Goal: Find specific page/section: Find specific page/section

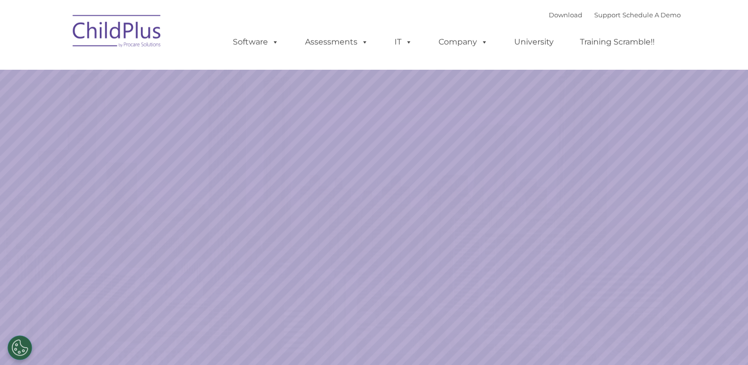
select select "MEDIUM"
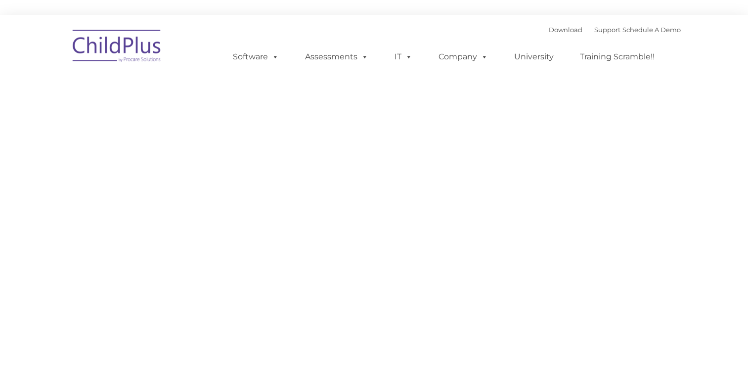
type input ""
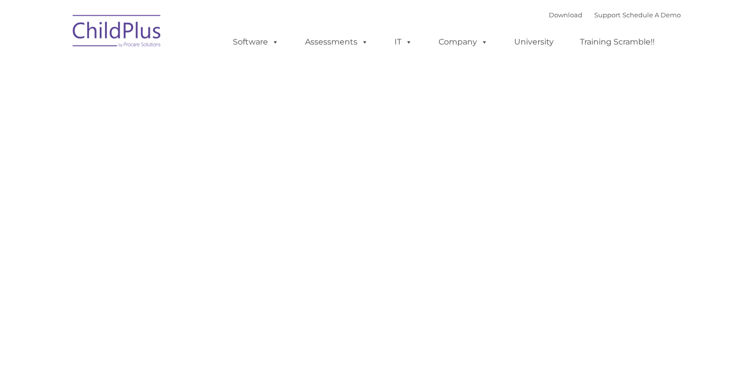
type input ""
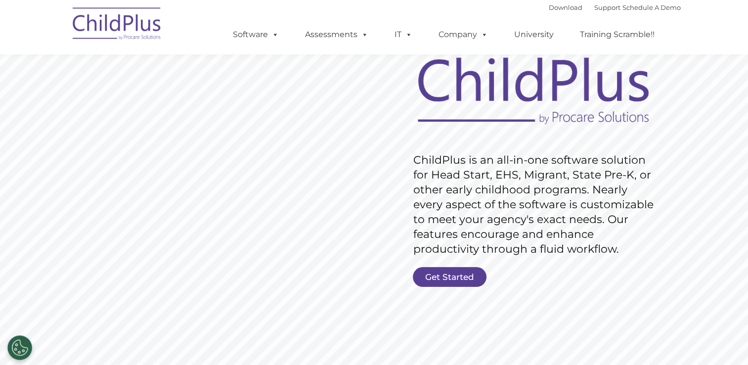
scroll to position [99, 0]
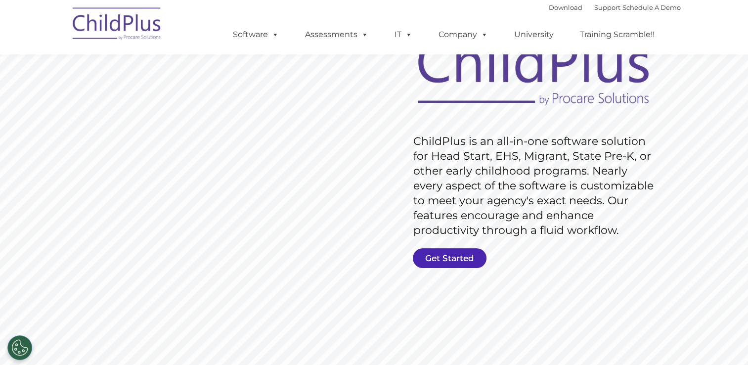
click at [459, 263] on link "Get Started" at bounding box center [450, 258] width 74 height 20
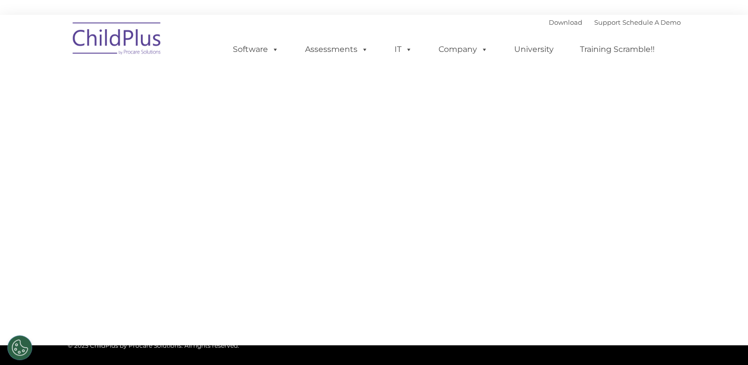
select select "MEDIUM"
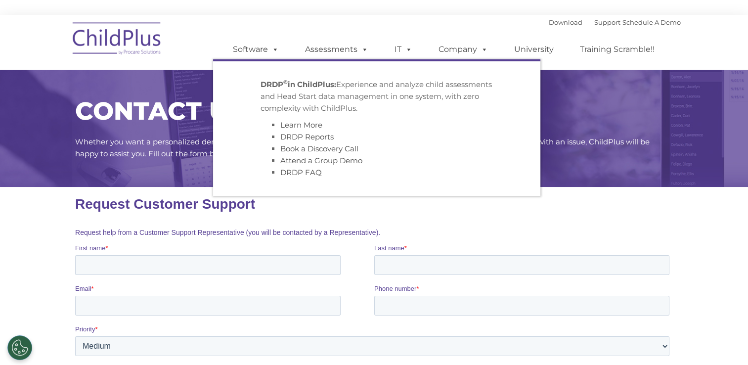
click at [401, 23] on div "Download Support | Schedule A Demo  MENU MENU Software ChildPlus: The original…" at bounding box center [447, 42] width 468 height 54
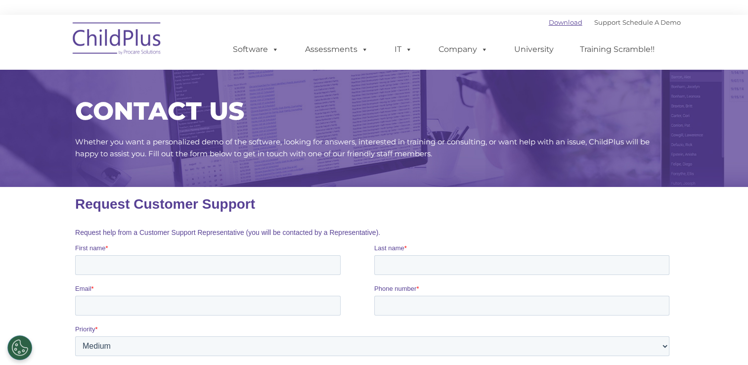
click at [549, 25] on link "Download" at bounding box center [566, 22] width 34 height 8
